Goal: Transaction & Acquisition: Purchase product/service

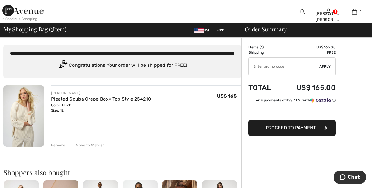
click at [293, 129] on span "Proceed to Payment" at bounding box center [291, 128] width 50 height 6
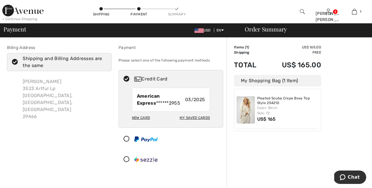
click at [263, 111] on div "Color: Birch Size: 12" at bounding box center [288, 110] width 62 height 10
click at [256, 83] on div "My Shopping Bag (1 Item)" at bounding box center [277, 81] width 87 height 12
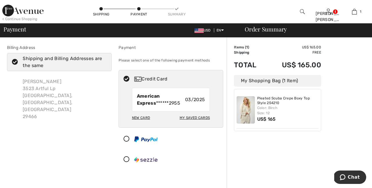
click at [143, 117] on div "New Card" at bounding box center [141, 118] width 18 height 10
radio input "true"
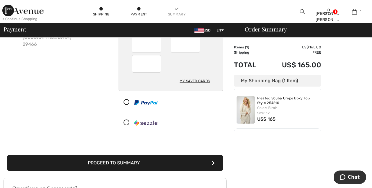
scroll to position [73, 0]
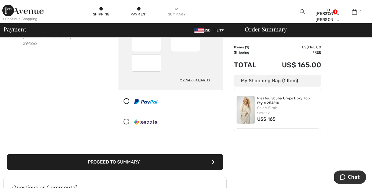
click at [130, 161] on button "Proceed to Summary" at bounding box center [115, 162] width 216 height 16
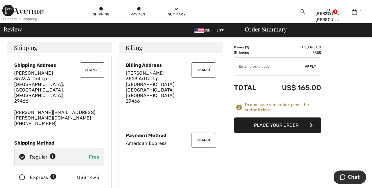
click at [277, 67] on input "TEXT" at bounding box center [269, 66] width 71 height 17
type input "GC005048869"
click at [279, 125] on button "Place Your Order" at bounding box center [277, 125] width 87 height 16
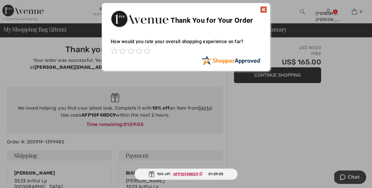
click at [262, 10] on img at bounding box center [263, 9] width 7 height 7
